Goal: Transaction & Acquisition: Purchase product/service

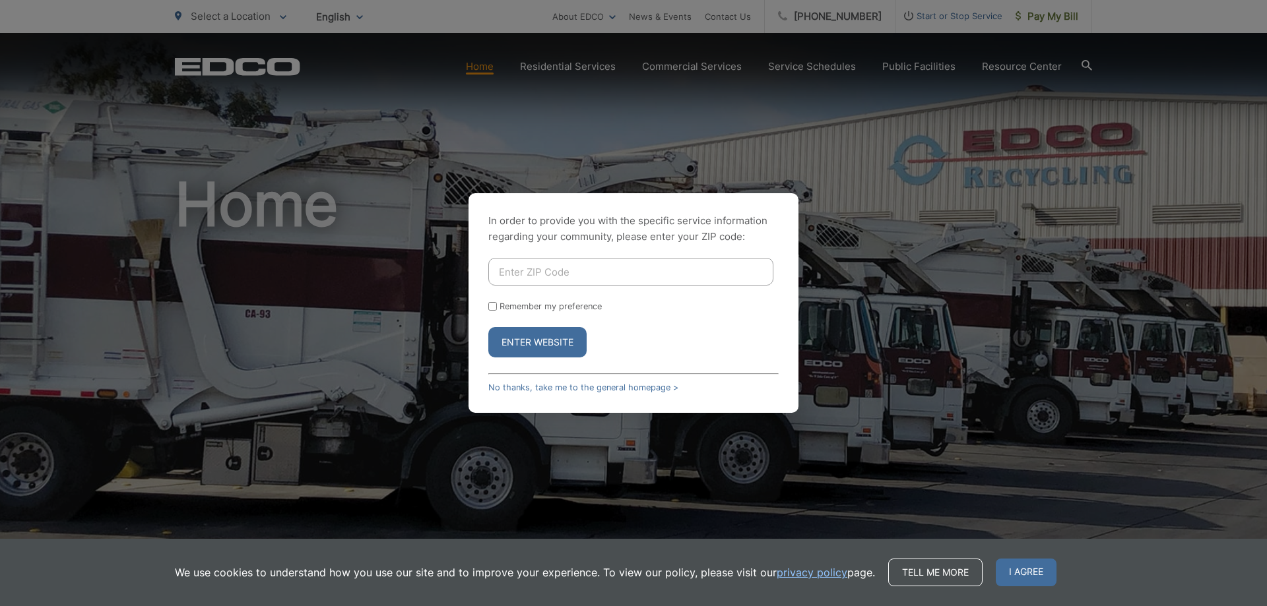
click at [536, 268] on input "Enter ZIP Code" at bounding box center [630, 272] width 285 height 28
type input "92021"
click at [545, 340] on button "Enter Website" at bounding box center [537, 342] width 98 height 30
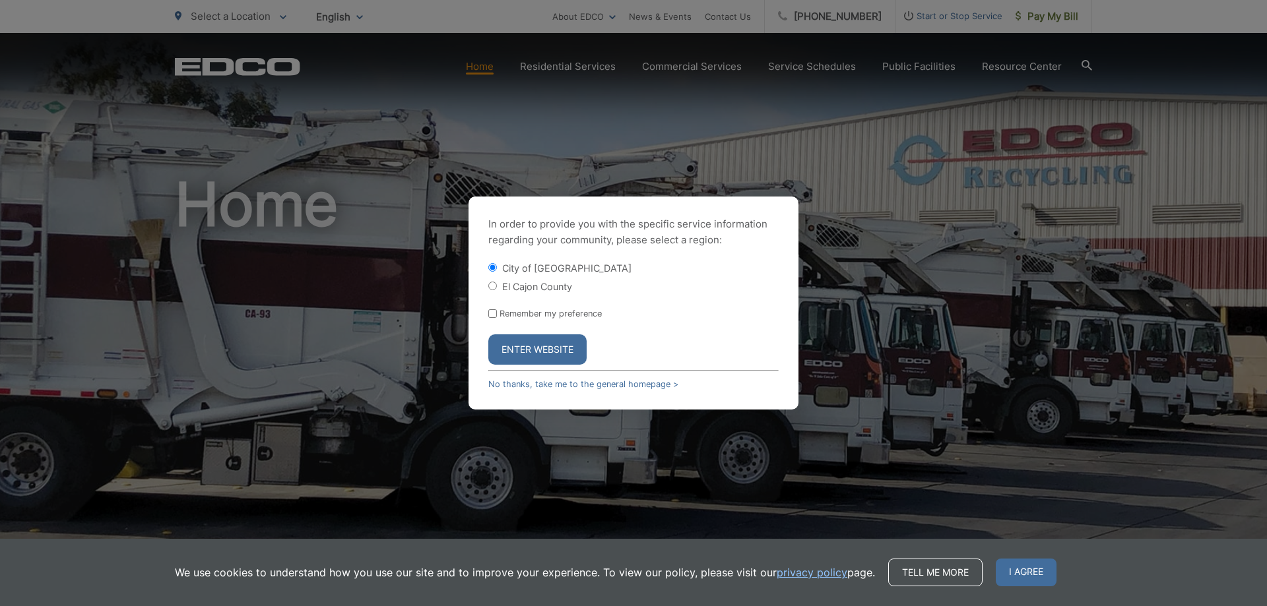
click at [545, 348] on button "Enter Website" at bounding box center [537, 349] width 98 height 30
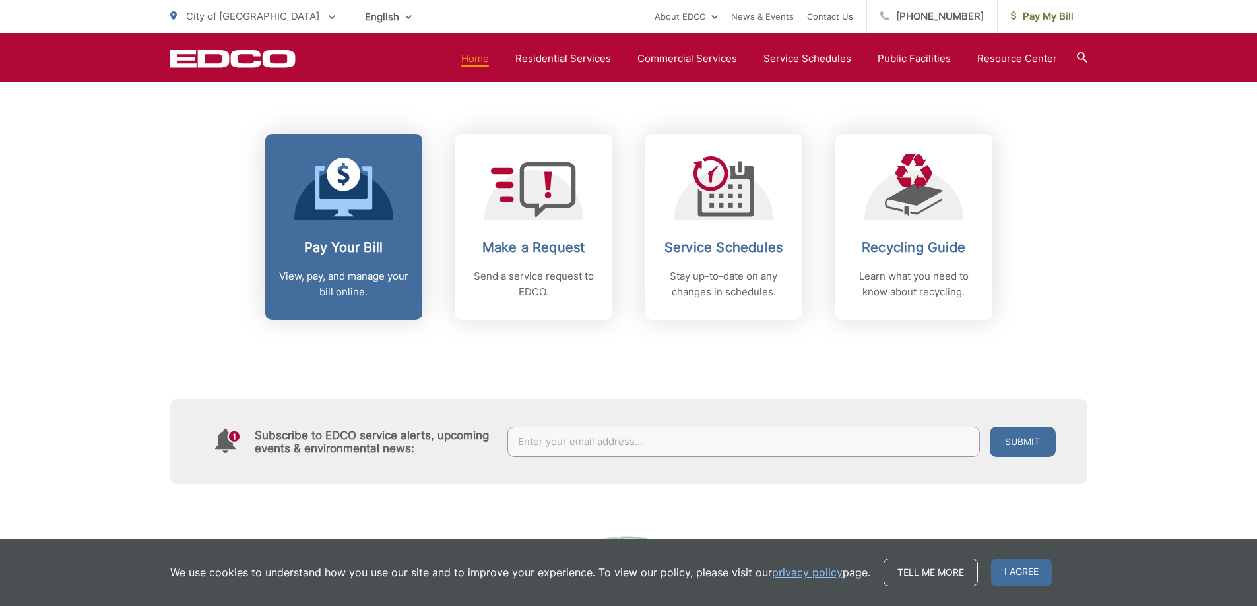
scroll to position [490, 0]
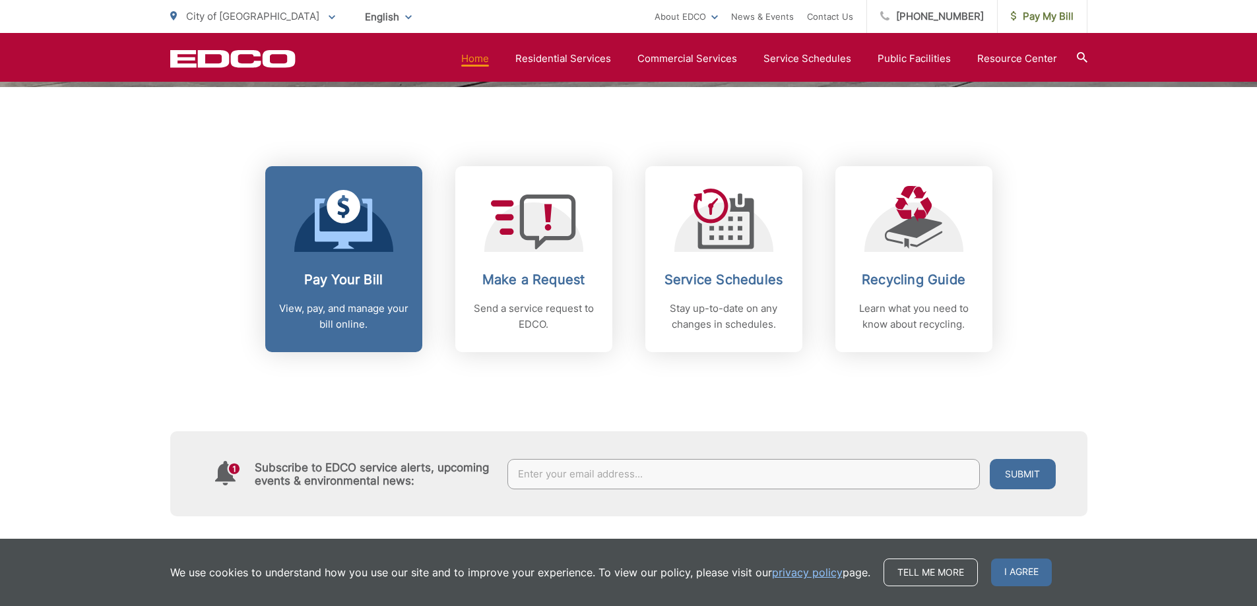
click at [348, 280] on h2 "Pay Your Bill" at bounding box center [343, 280] width 131 height 16
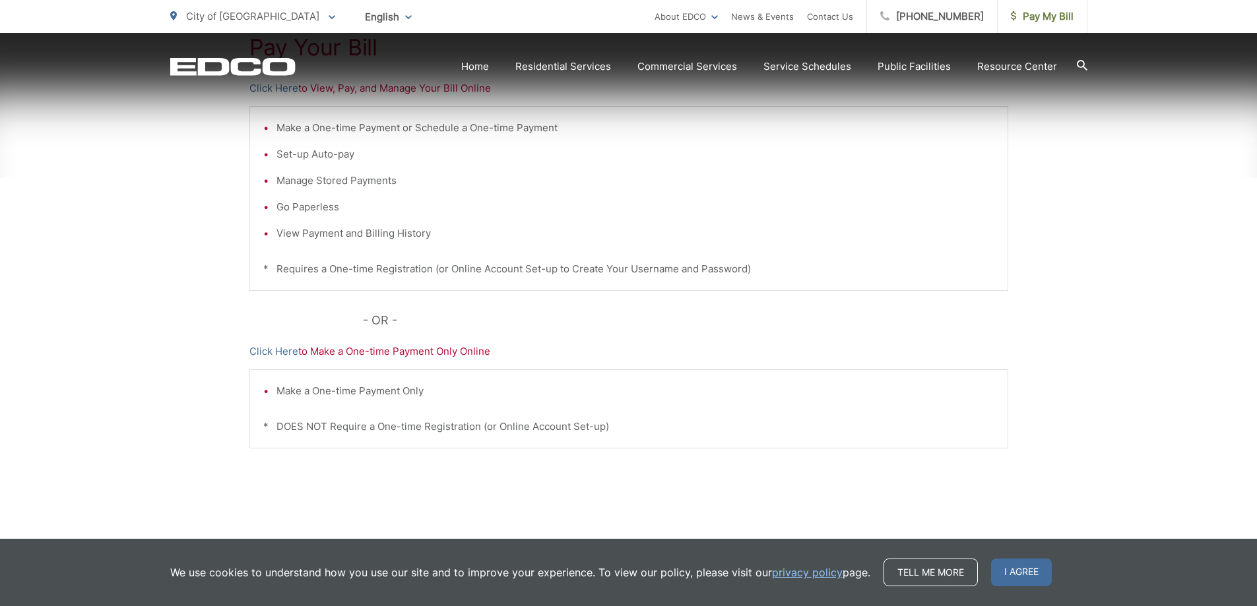
scroll to position [330, 0]
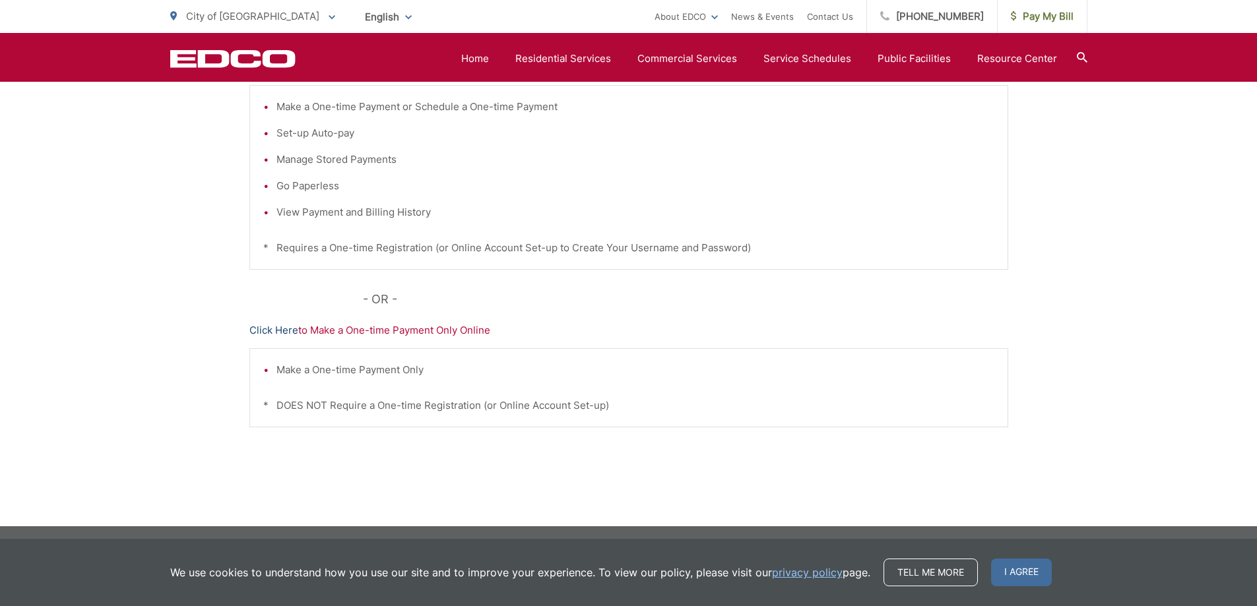
click at [286, 331] on link "Click Here" at bounding box center [273, 331] width 49 height 16
